Goal: Task Accomplishment & Management: Complete application form

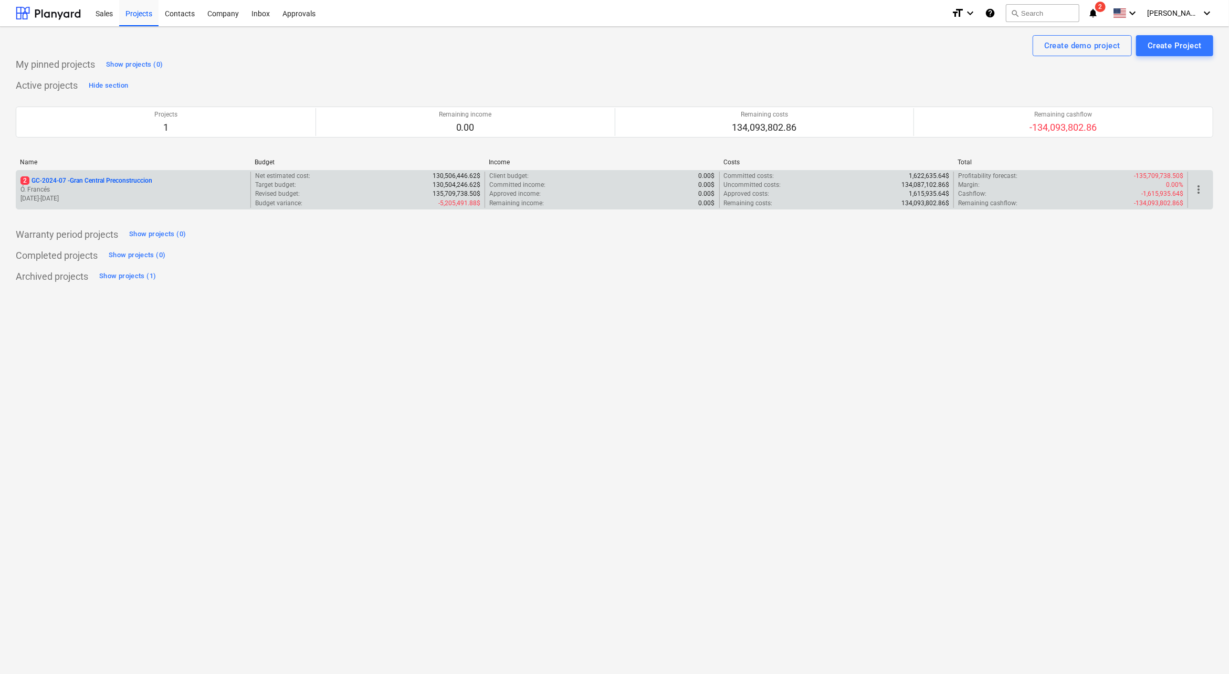
click at [88, 185] on p "Ó. Francés" at bounding box center [133, 189] width 226 height 9
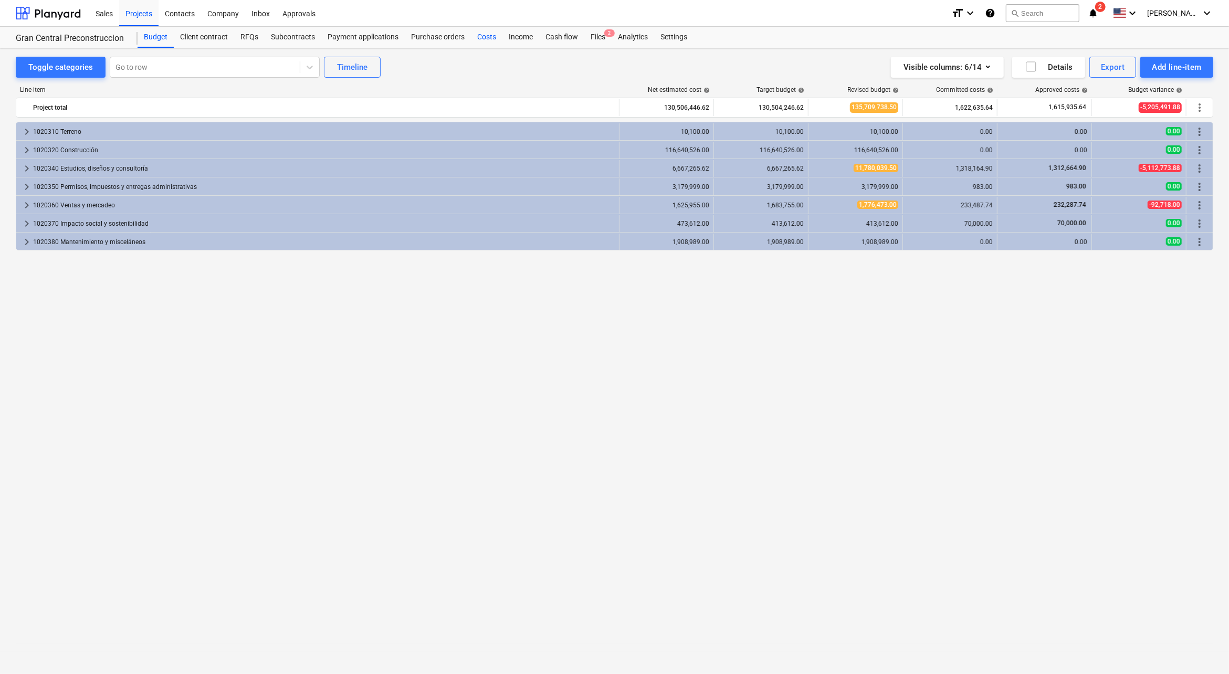
click at [473, 32] on div "Costs" at bounding box center [487, 37] width 32 height 21
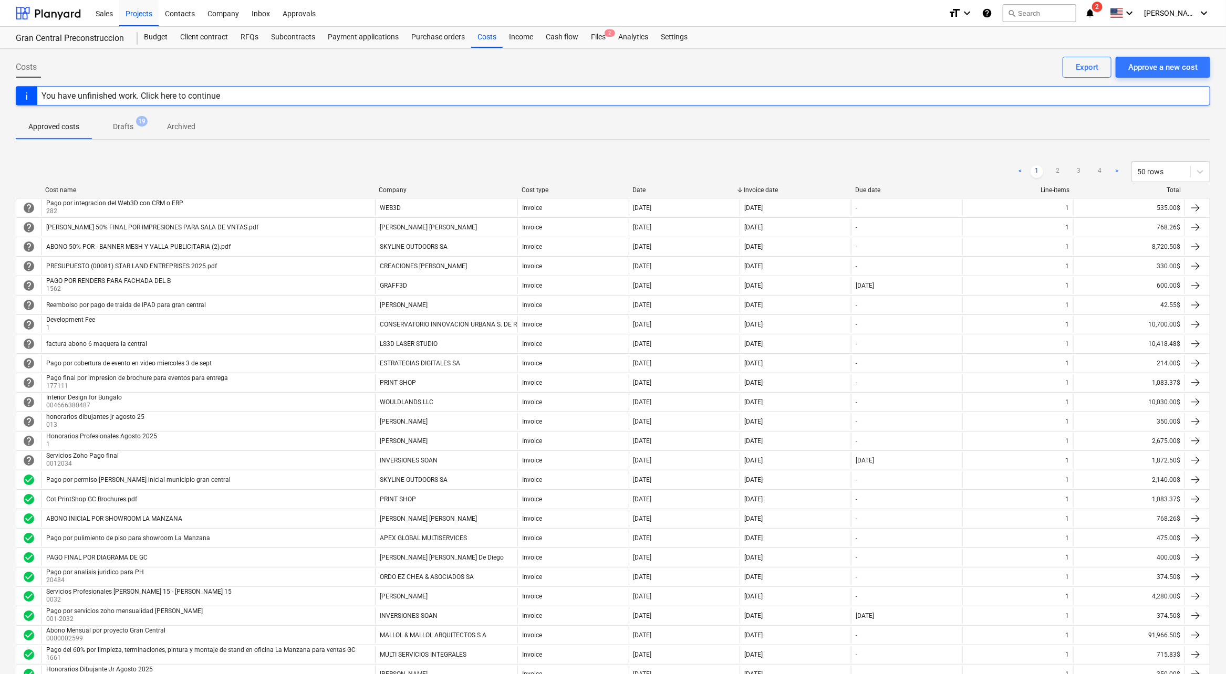
click at [1095, 15] on icon "notifications" at bounding box center [1089, 13] width 11 height 13
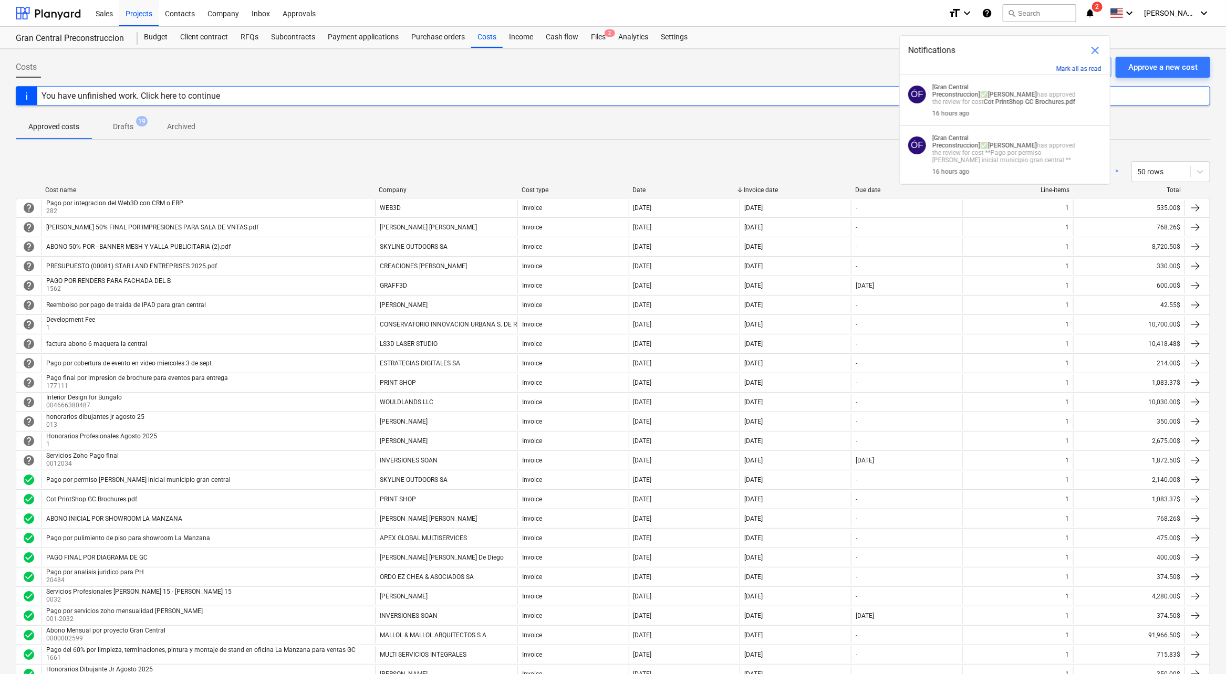
click at [1080, 68] on button "Mark all as read" at bounding box center [1078, 68] width 45 height 7
click at [1097, 65] on button "Mark all as read" at bounding box center [1078, 68] width 45 height 7
click at [1186, 7] on div "[PERSON_NAME] keyboard_arrow_down" at bounding box center [1177, 13] width 66 height 26
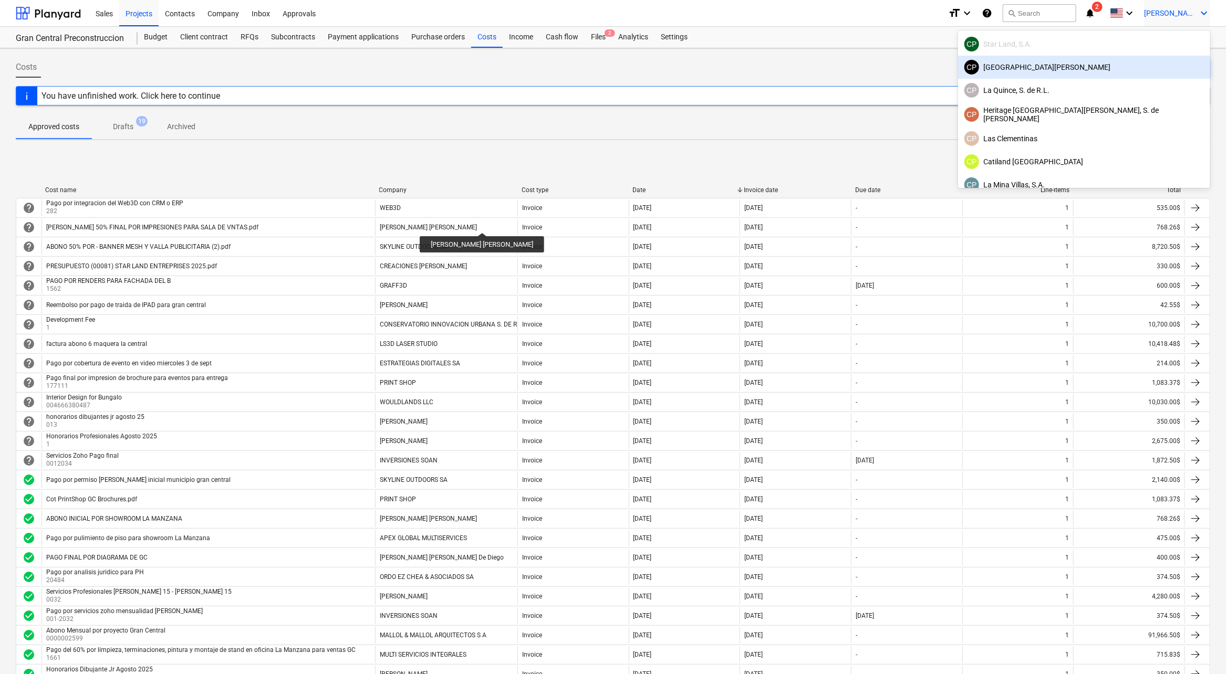
click at [687, 61] on div at bounding box center [613, 337] width 1226 height 674
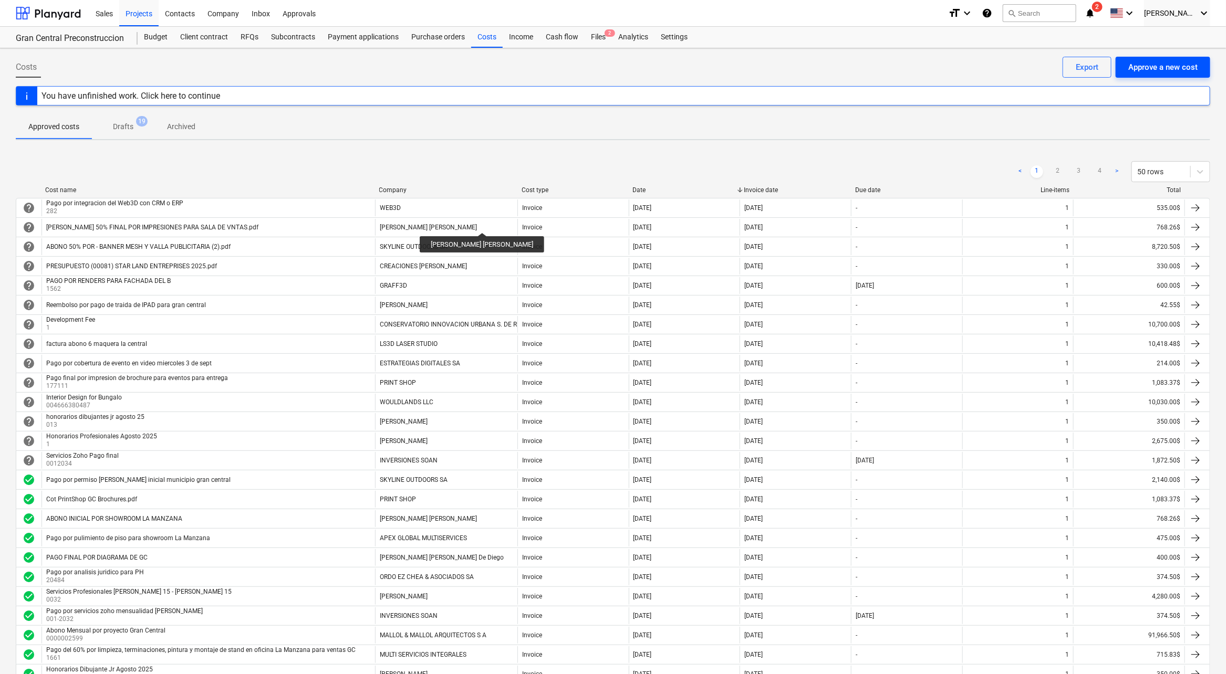
click at [1180, 72] on div "Approve a new cost" at bounding box center [1162, 67] width 69 height 14
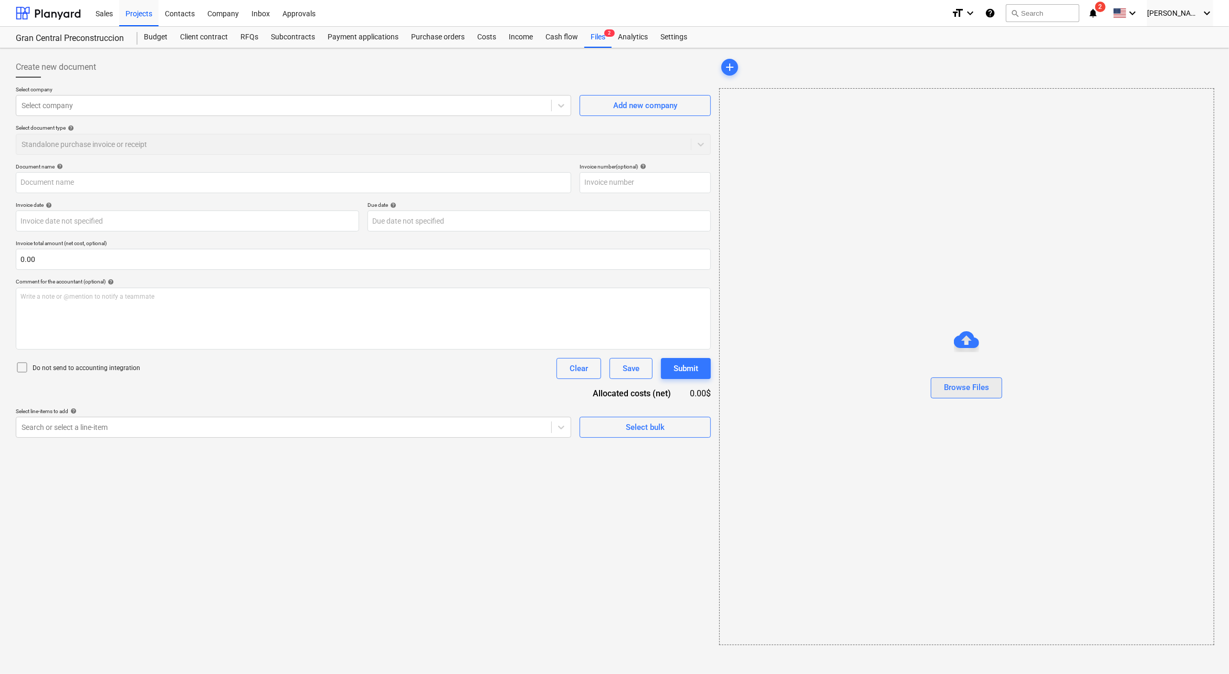
click at [971, 384] on div "Browse Files" at bounding box center [966, 388] width 45 height 14
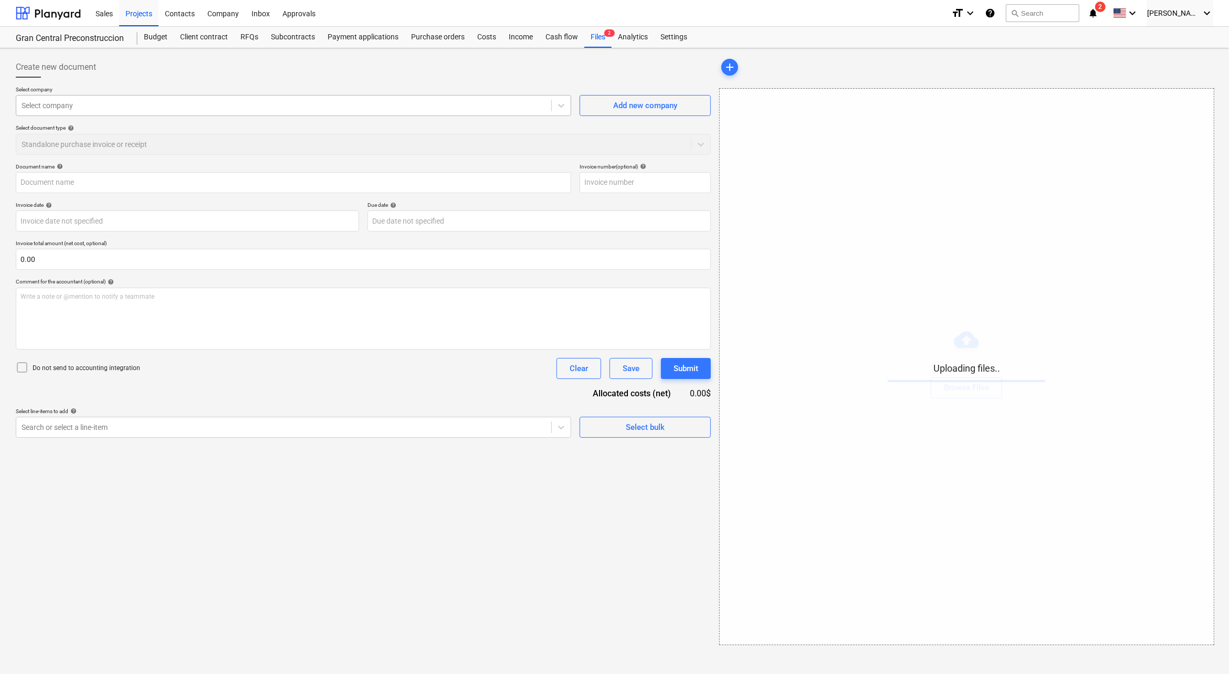
click at [198, 98] on div "Select company" at bounding box center [283, 105] width 535 height 15
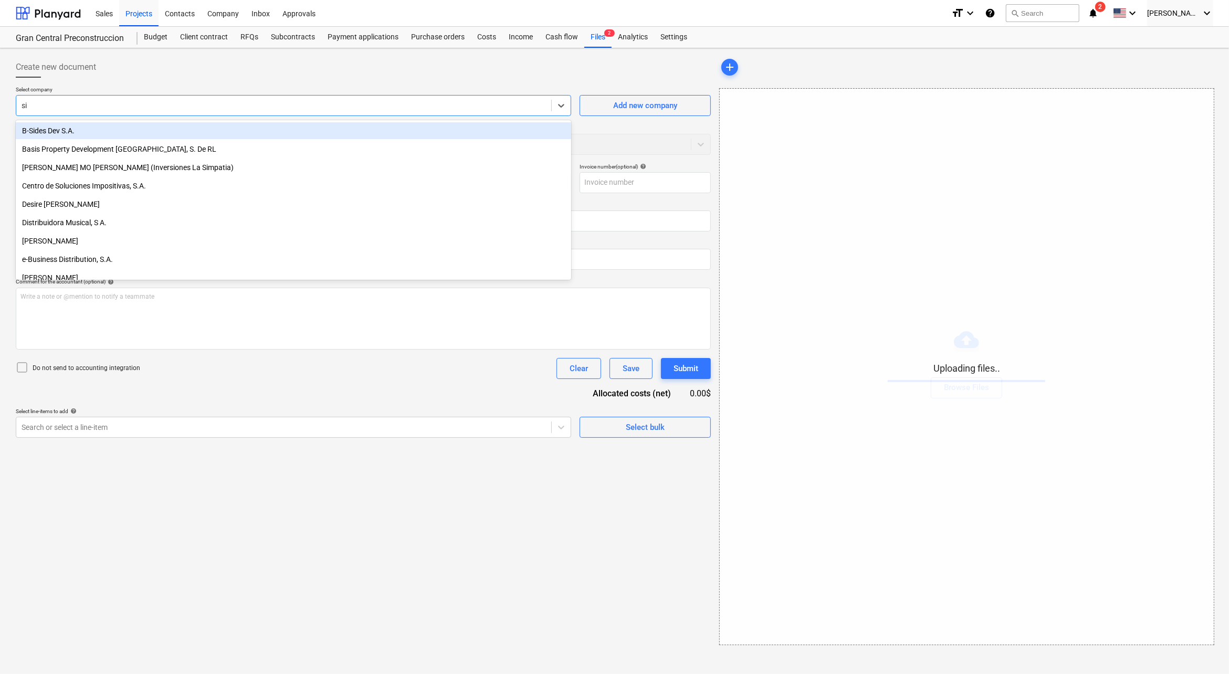
type input "s"
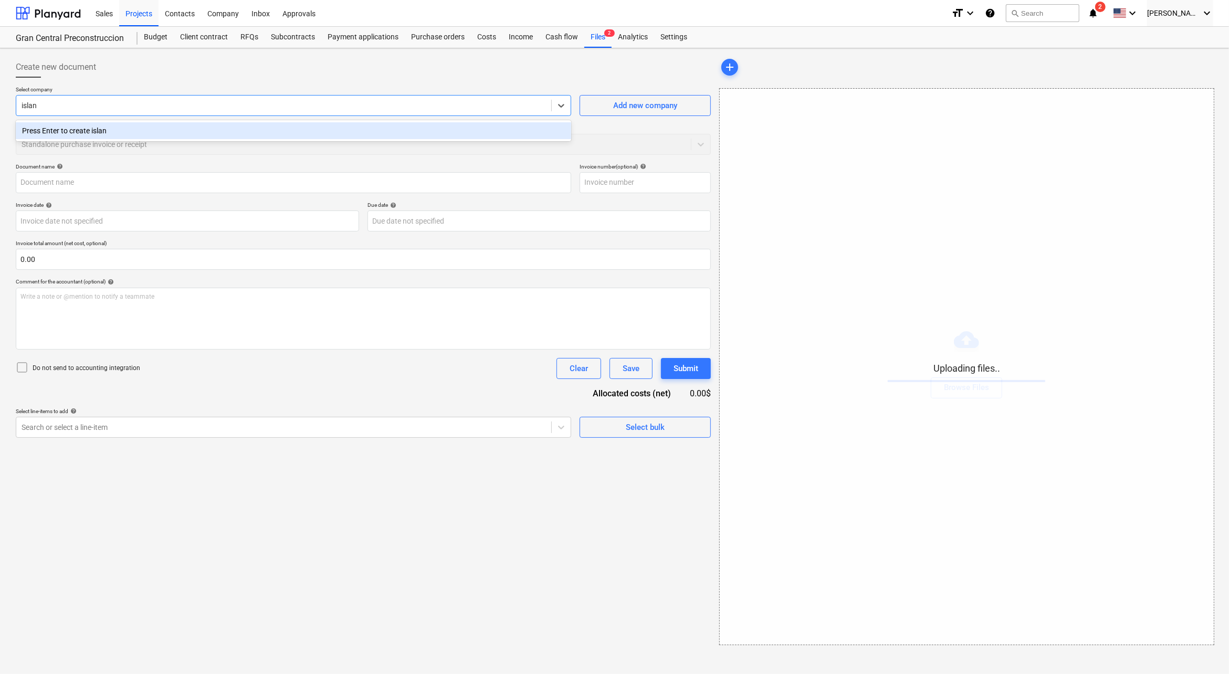
type input "island"
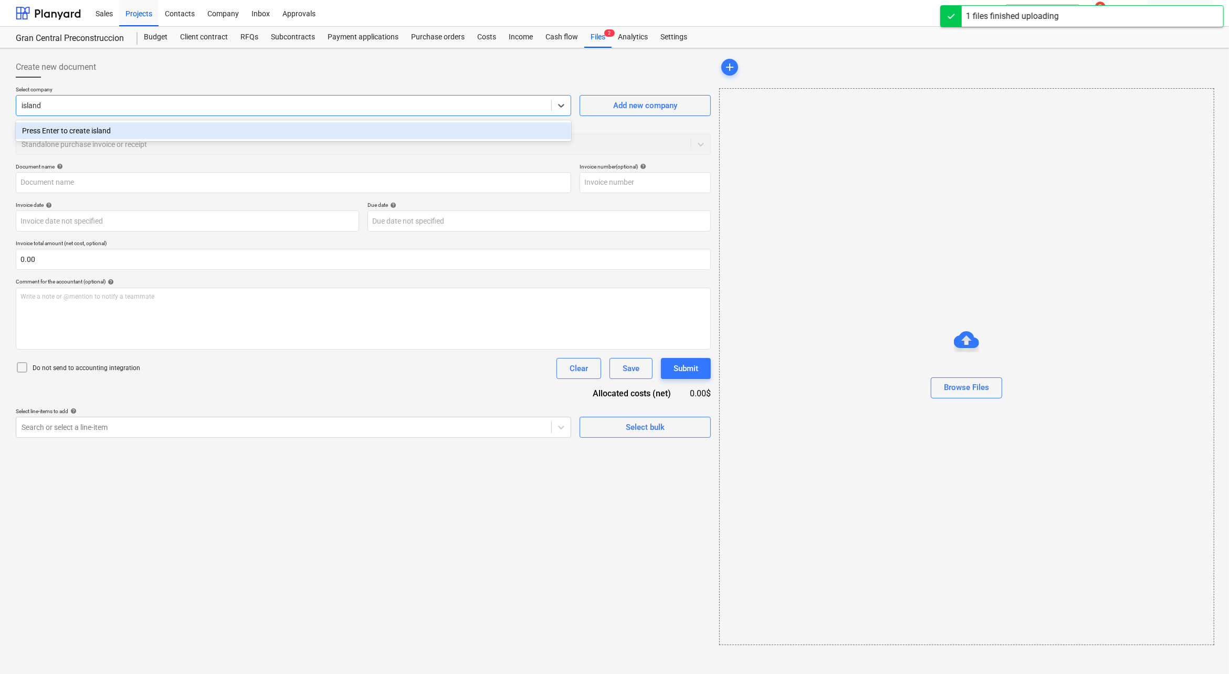
type input "250715 GRAN CENTRAL.pdf"
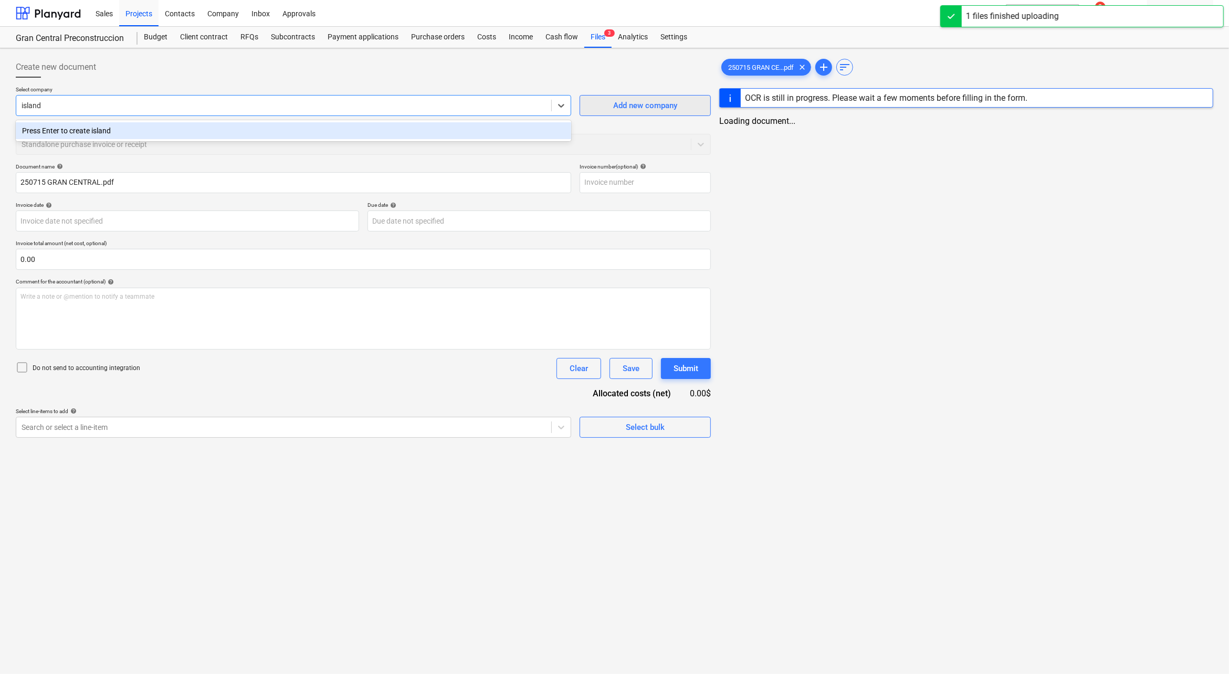
type input "island"
click at [644, 99] on div "Add new company" at bounding box center [645, 106] width 64 height 14
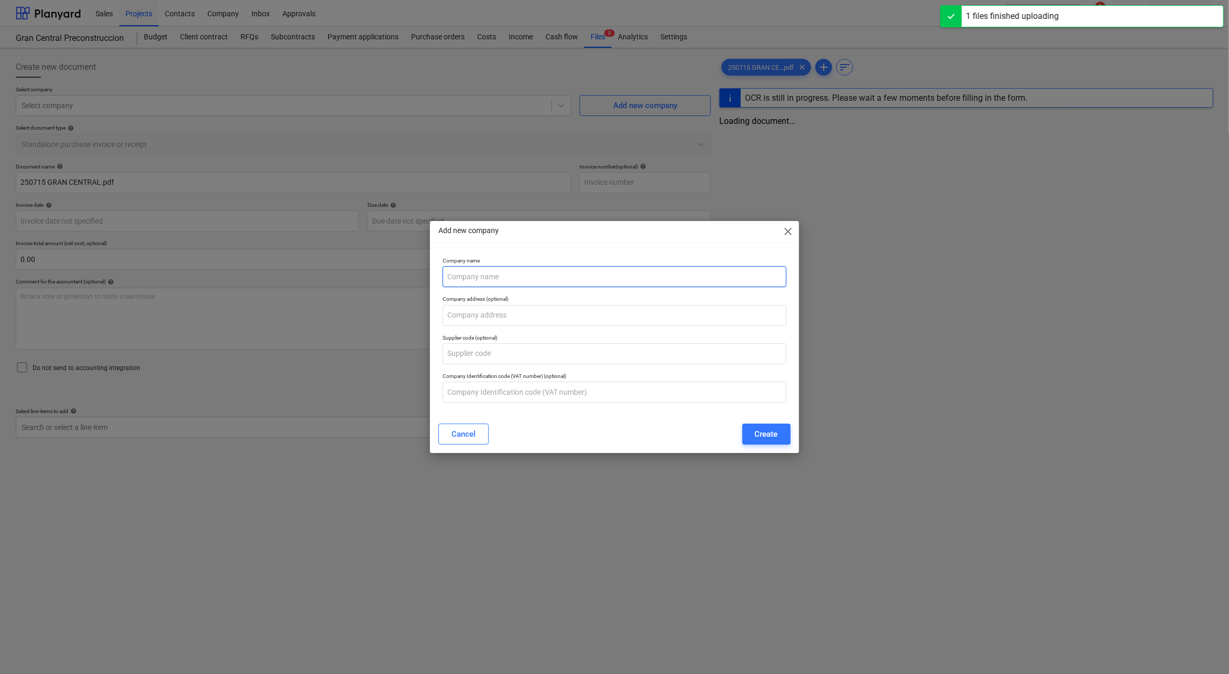
click at [468, 278] on input "text" at bounding box center [614, 276] width 343 height 21
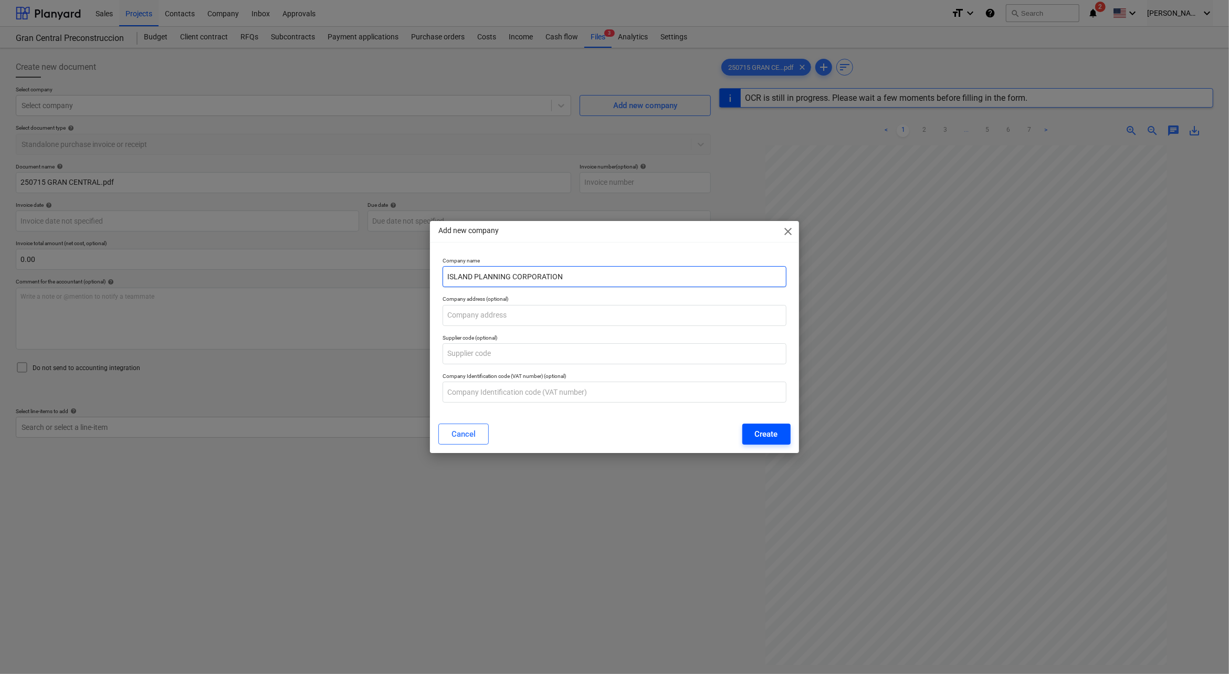
type input "ISLAND PLANNING CORPORATION"
click at [760, 435] on div "Create" at bounding box center [766, 434] width 23 height 14
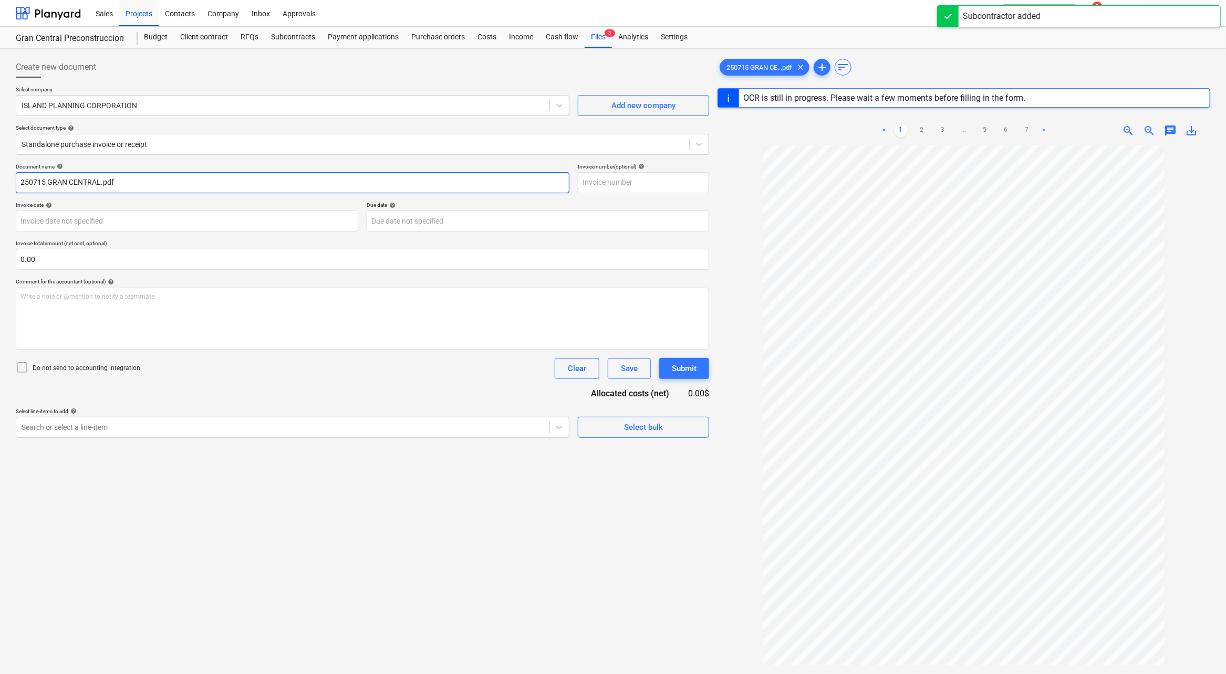
drag, startPoint x: 154, startPoint y: 179, endPoint x: 0, endPoint y: 182, distance: 154.4
click at [0, 182] on div "Create new document Select company ISLAND PLANNING CORPORATION Add new company …" at bounding box center [613, 423] width 1226 height 750
type input "[MEDICAL_DATA] por consultoria Gran Central Paisajismo"
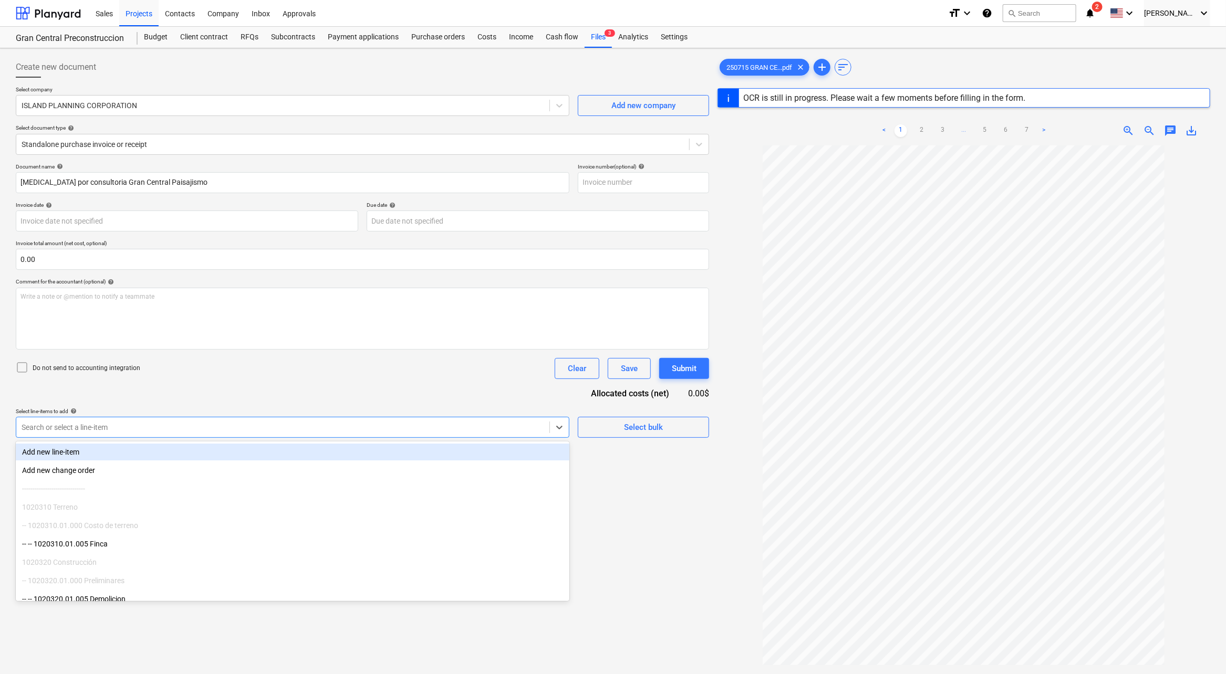
click at [218, 436] on div "Search or select a line-item" at bounding box center [293, 427] width 554 height 21
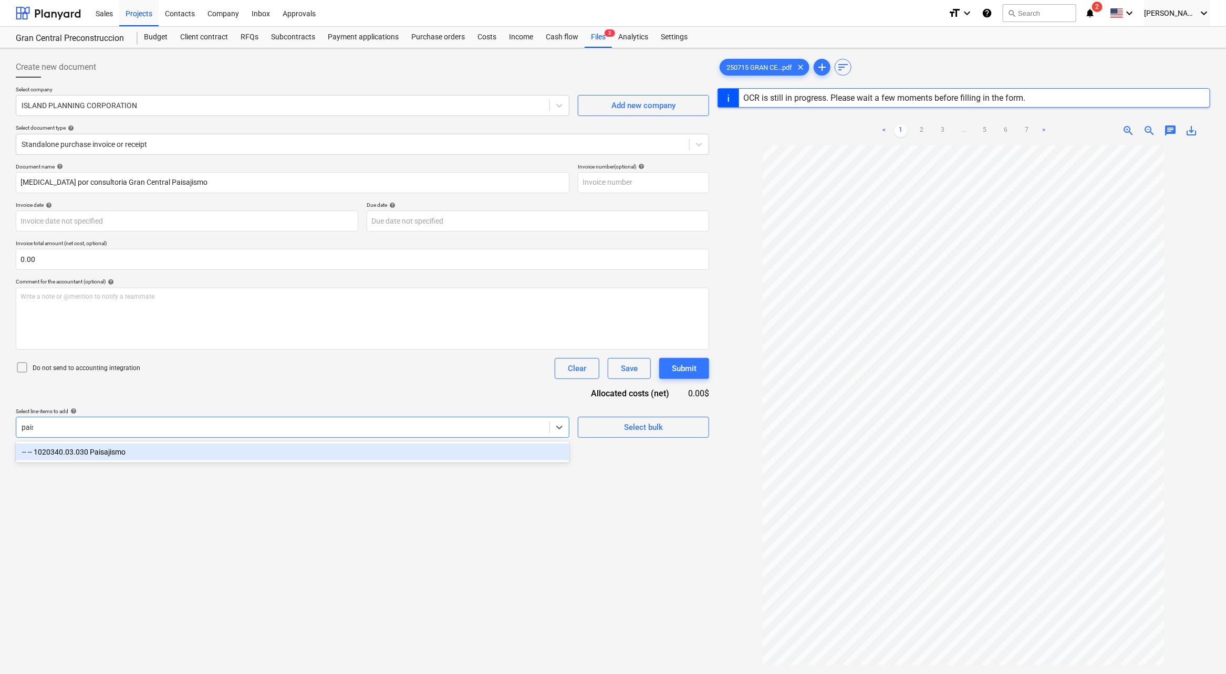
type input "paisa"
click at [227, 448] on div "-- -- 1020340.03.030 Paisajismo" at bounding box center [293, 452] width 554 height 17
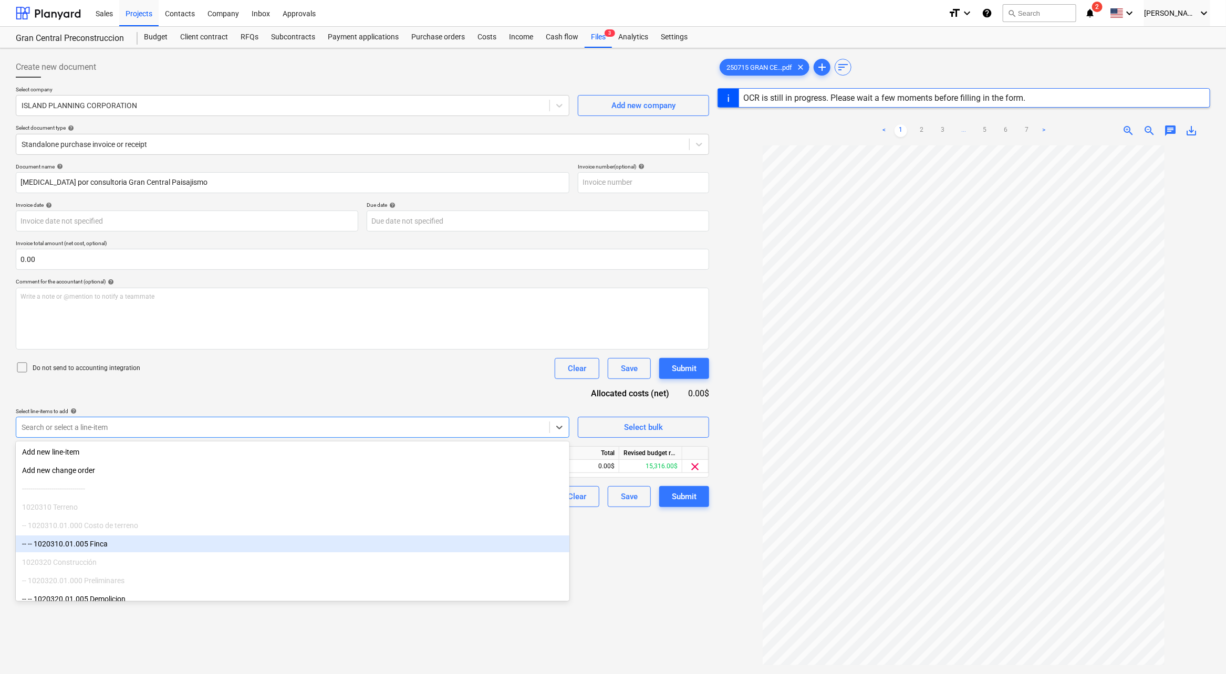
click at [659, 542] on div "Create new document Select company ISLAND PLANNING CORPORATION Add new company …" at bounding box center [363, 424] width 702 height 742
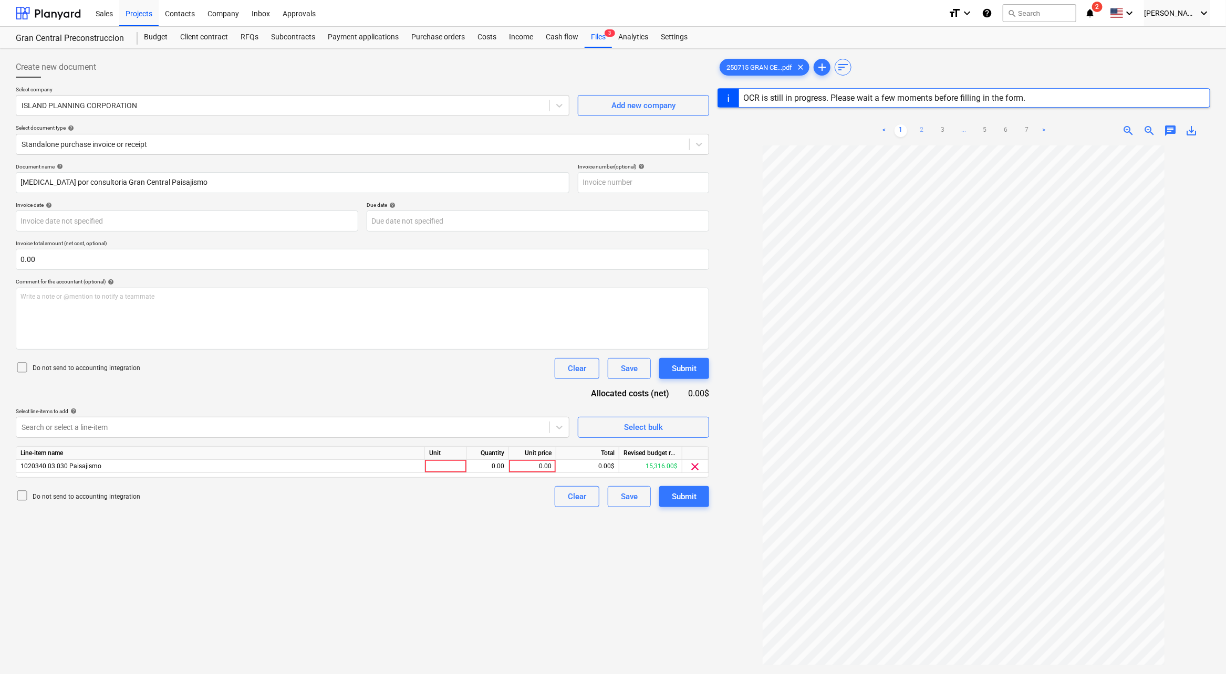
click at [924, 128] on link "2" at bounding box center [921, 130] width 13 height 13
click at [944, 131] on link "3" at bounding box center [942, 130] width 13 height 13
click at [430, 431] on div at bounding box center [283, 427] width 523 height 11
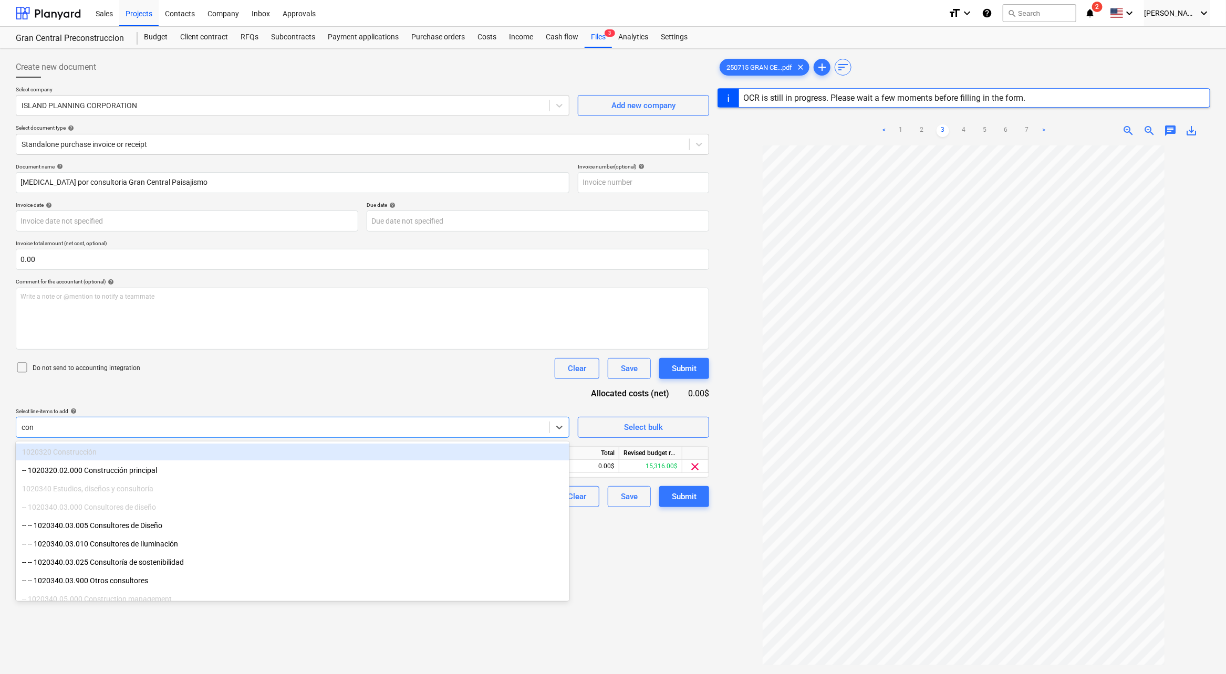
type input "cons"
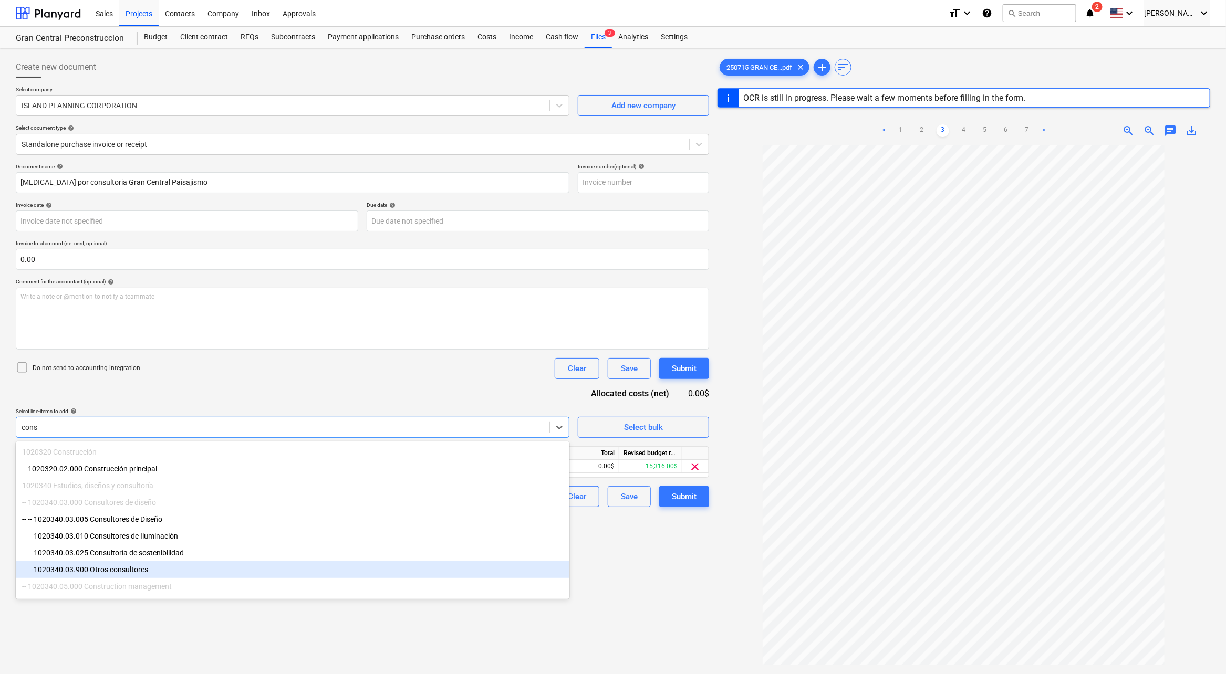
click at [158, 566] on div "-- -- 1020340.03.900 Otros consultores" at bounding box center [293, 569] width 554 height 17
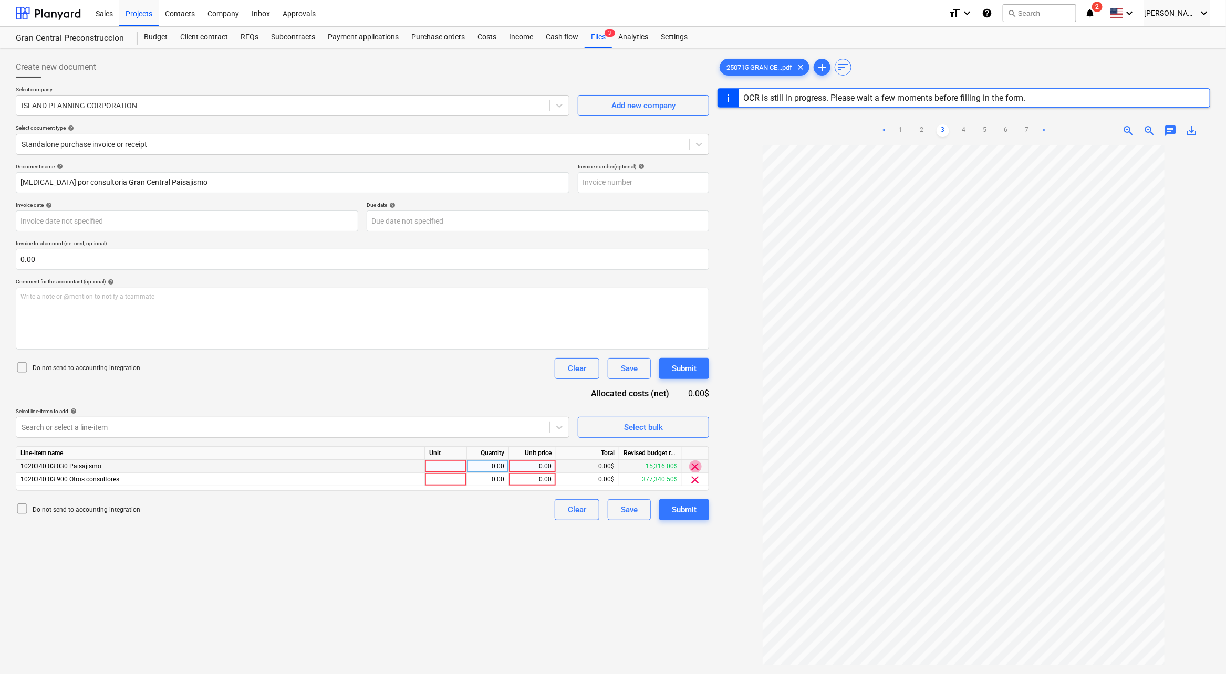
click at [692, 463] on span "clear" at bounding box center [695, 467] width 13 height 13
click at [514, 464] on div "0.00" at bounding box center [532, 466] width 38 height 13
type input "10000"
click at [514, 464] on input "10000" at bounding box center [532, 466] width 47 height 13
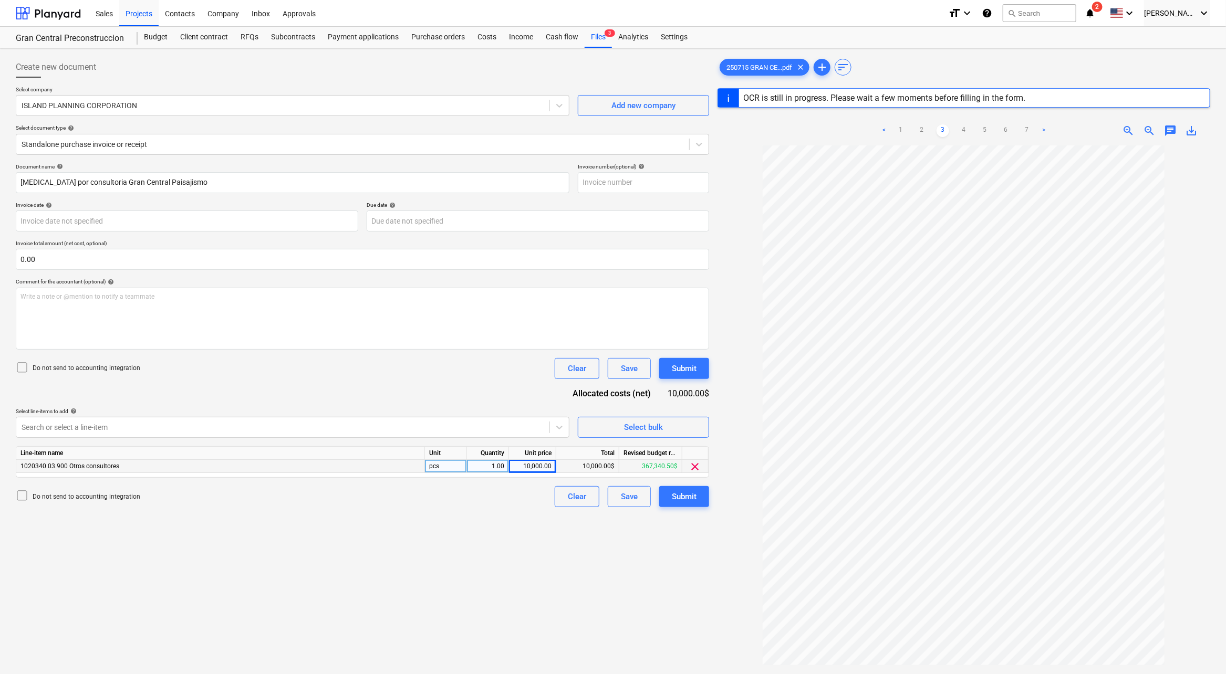
click at [502, 535] on div "Create new document Select company ISLAND PLANNING CORPORATION Add new company …" at bounding box center [363, 424] width 702 height 742
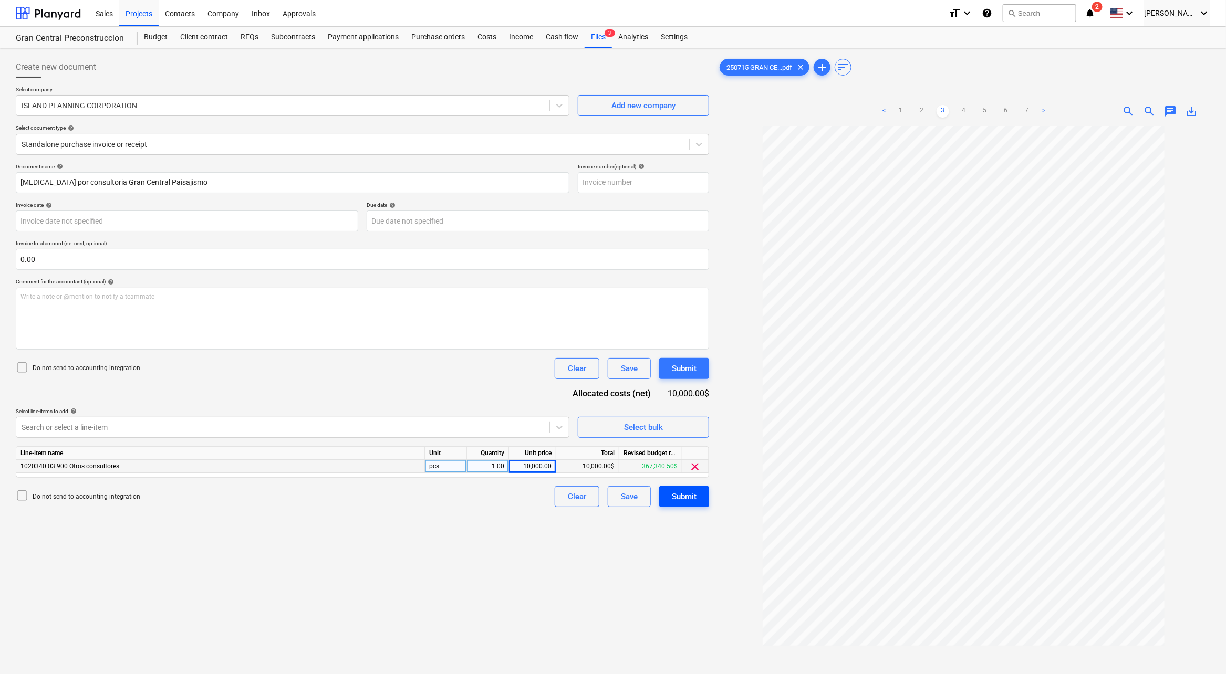
click at [683, 499] on div "Submit" at bounding box center [684, 497] width 25 height 14
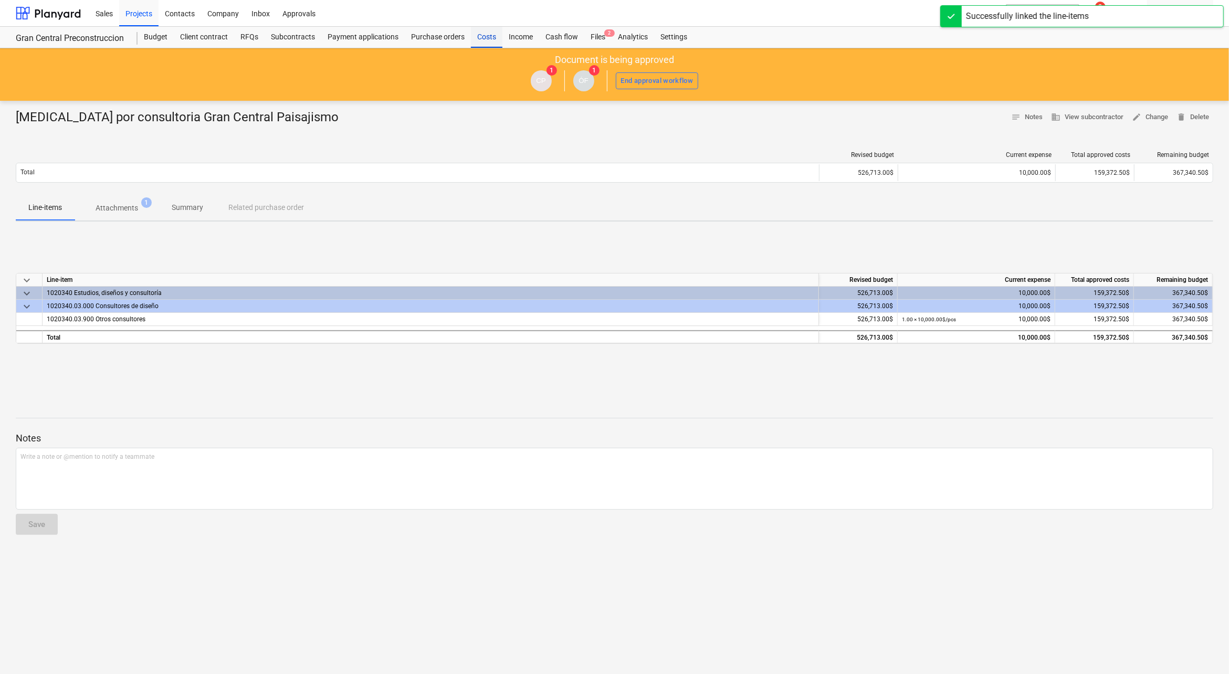
click at [491, 38] on div "Costs" at bounding box center [487, 37] width 32 height 21
